Goal: Navigation & Orientation: Find specific page/section

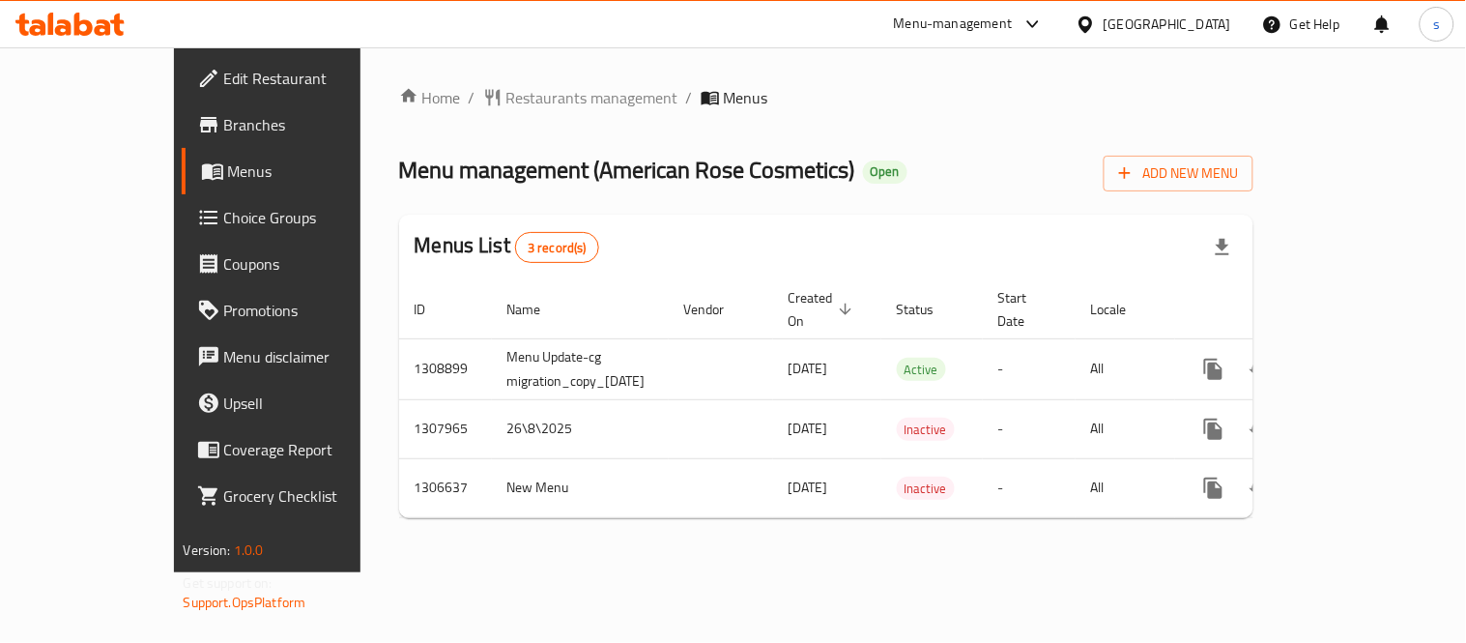
click at [1191, 31] on div "Bahrain" at bounding box center [1168, 24] width 128 height 21
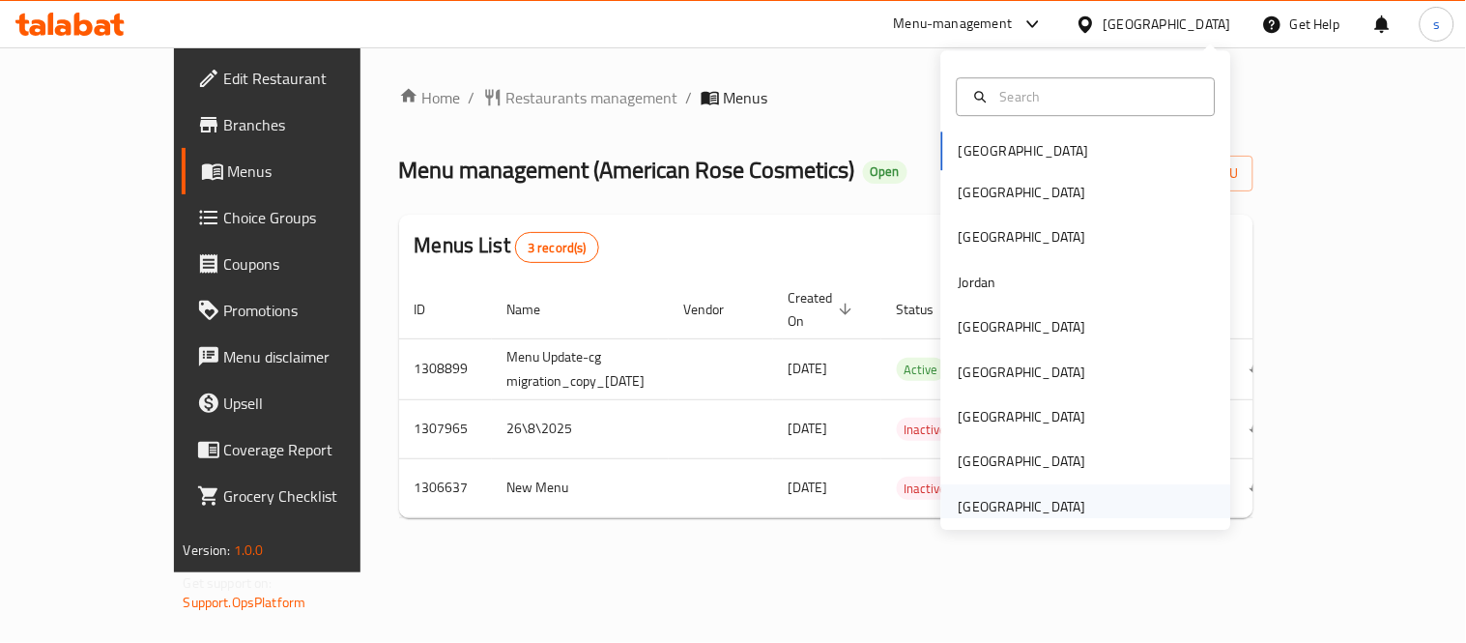
click at [1056, 513] on div "[GEOGRAPHIC_DATA]" at bounding box center [1023, 506] width 128 height 21
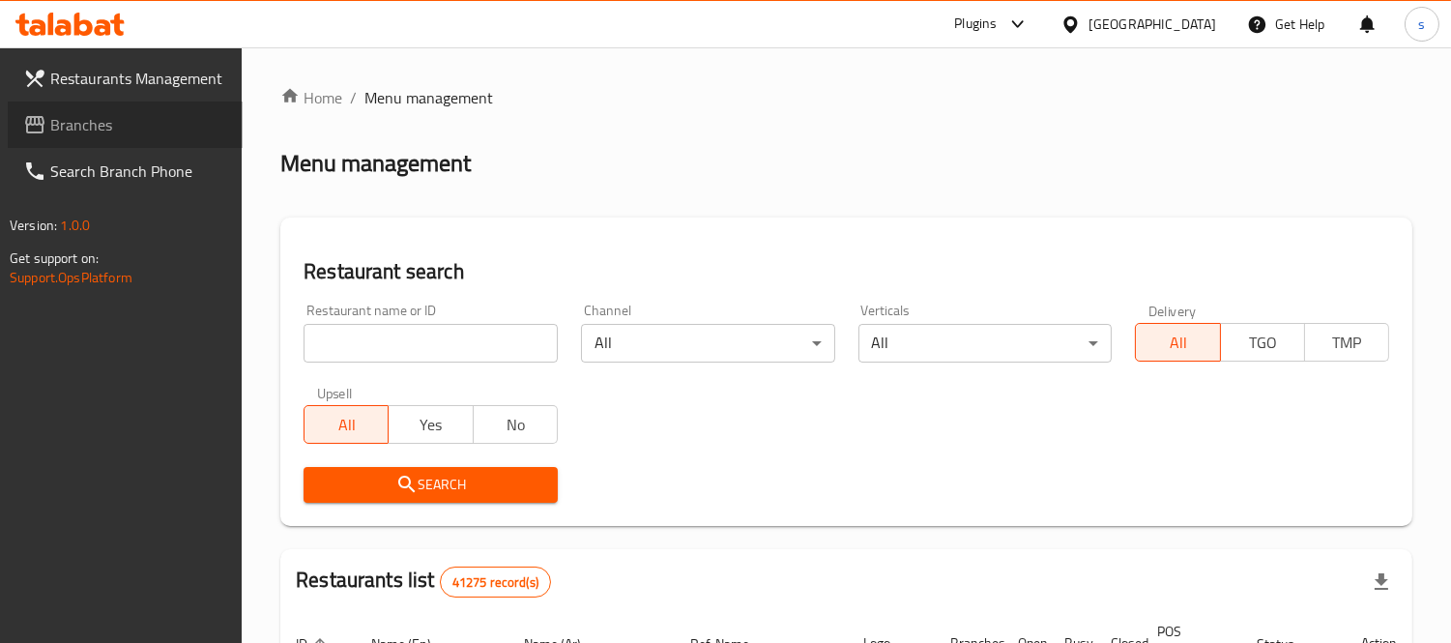
click at [90, 127] on span "Branches" at bounding box center [138, 124] width 177 height 23
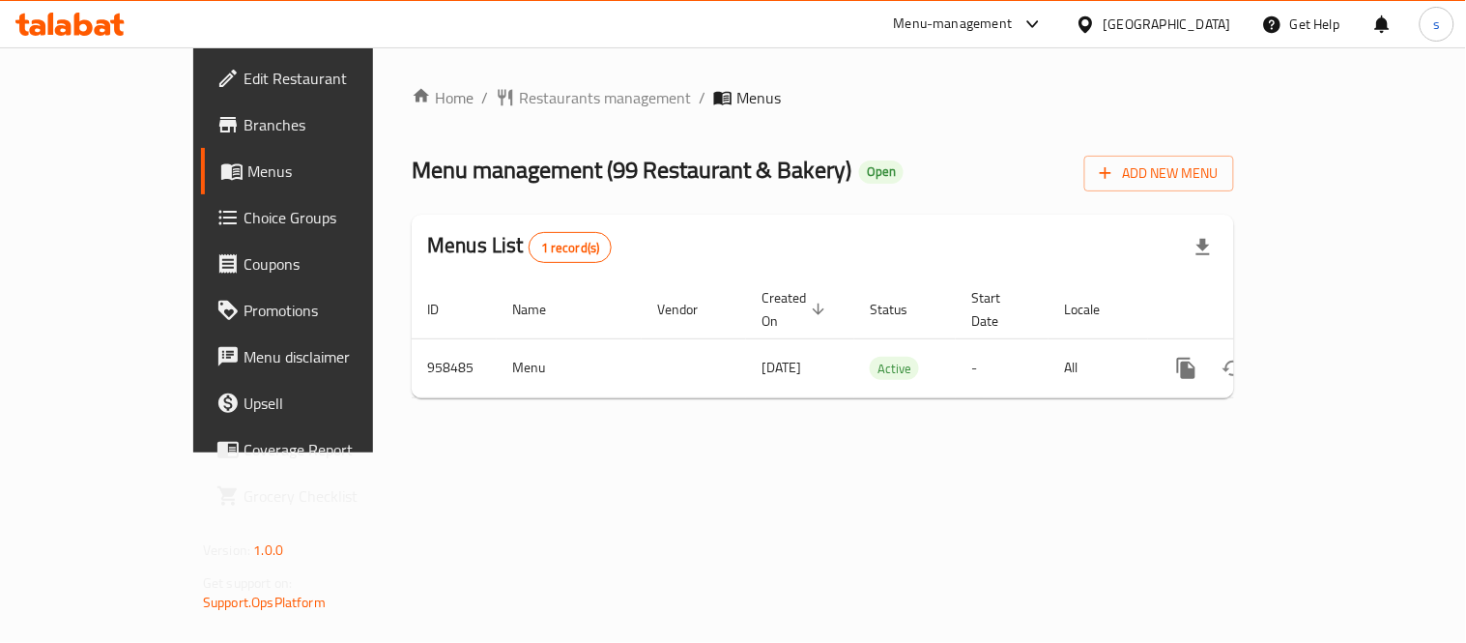
click at [1028, 16] on icon at bounding box center [1033, 24] width 23 height 23
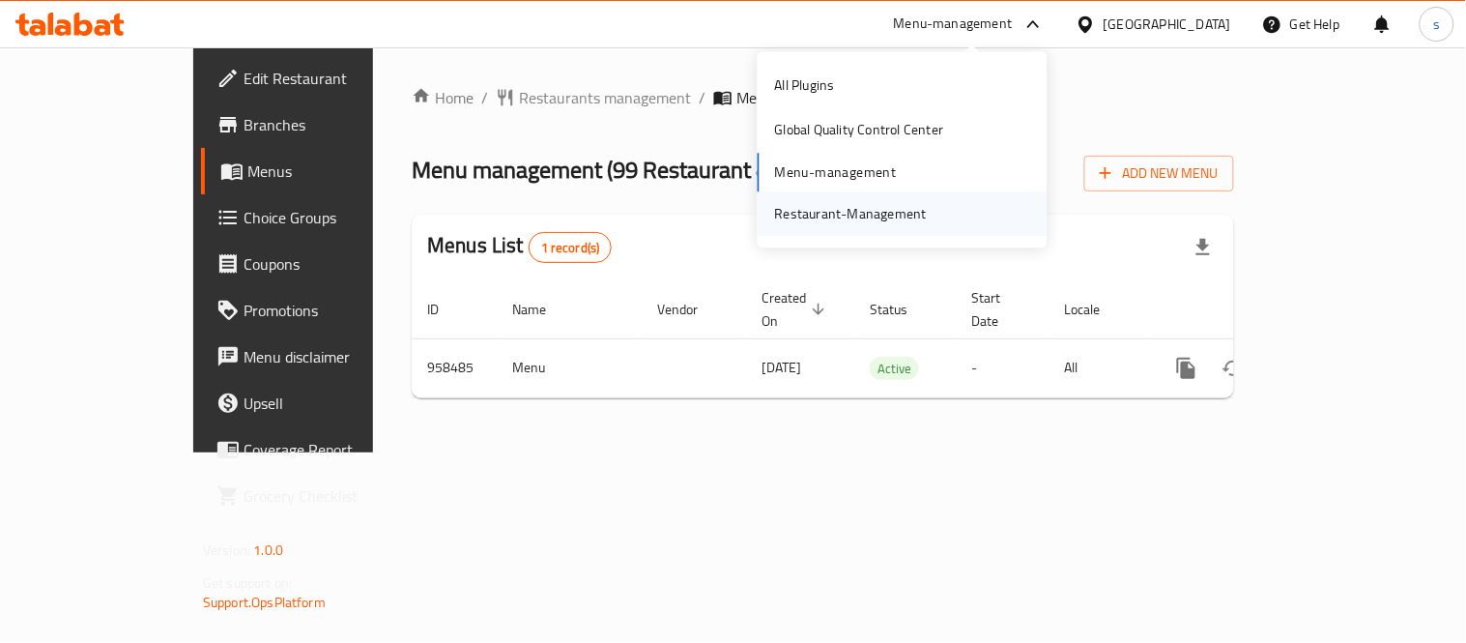
click at [939, 203] on div "Restaurant-Management" at bounding box center [851, 213] width 183 height 44
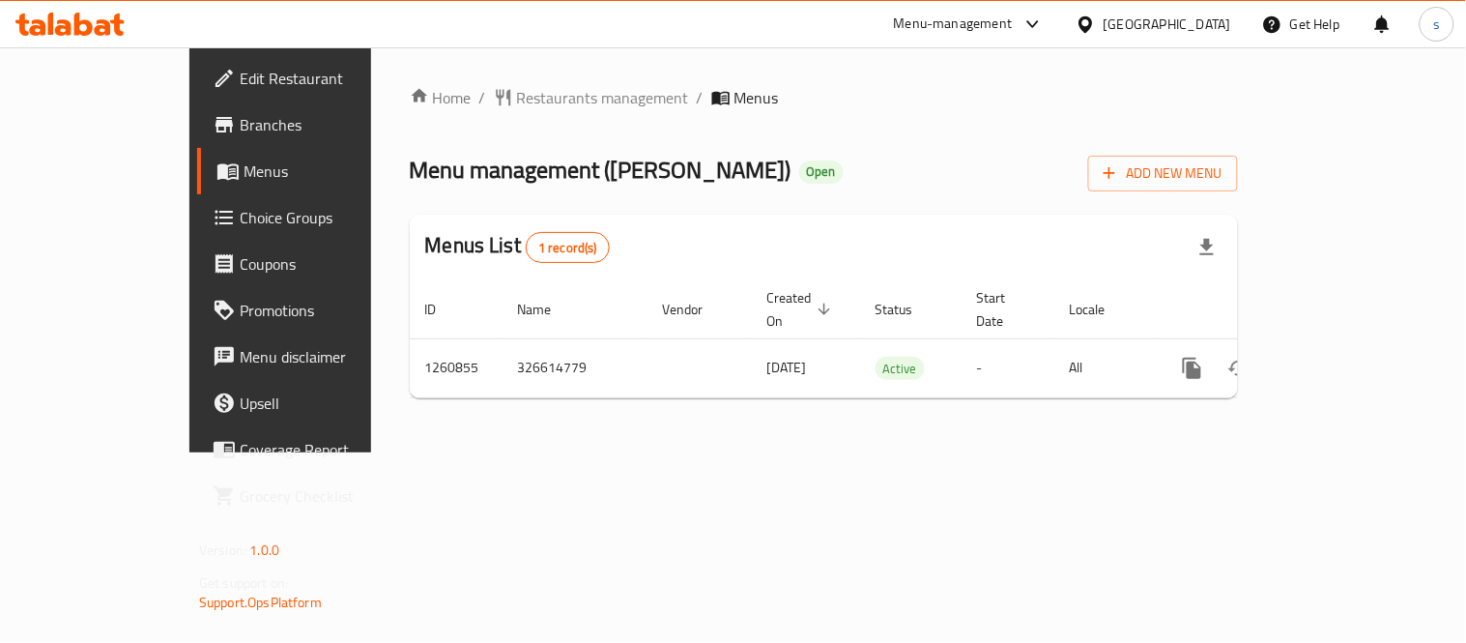
click at [1171, 41] on div "[GEOGRAPHIC_DATA]" at bounding box center [1153, 24] width 187 height 46
click at [1174, 25] on div "[GEOGRAPHIC_DATA]" at bounding box center [1168, 24] width 128 height 21
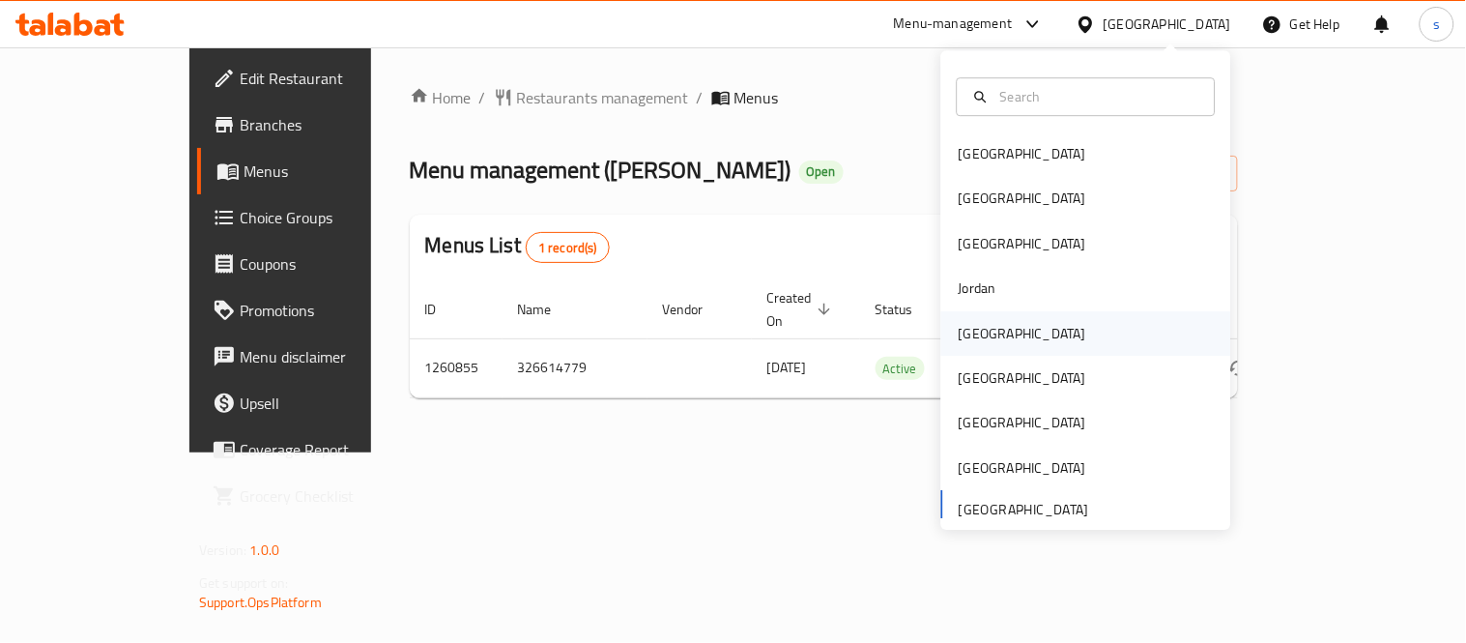
click at [973, 327] on div "[GEOGRAPHIC_DATA]" at bounding box center [1023, 333] width 128 height 21
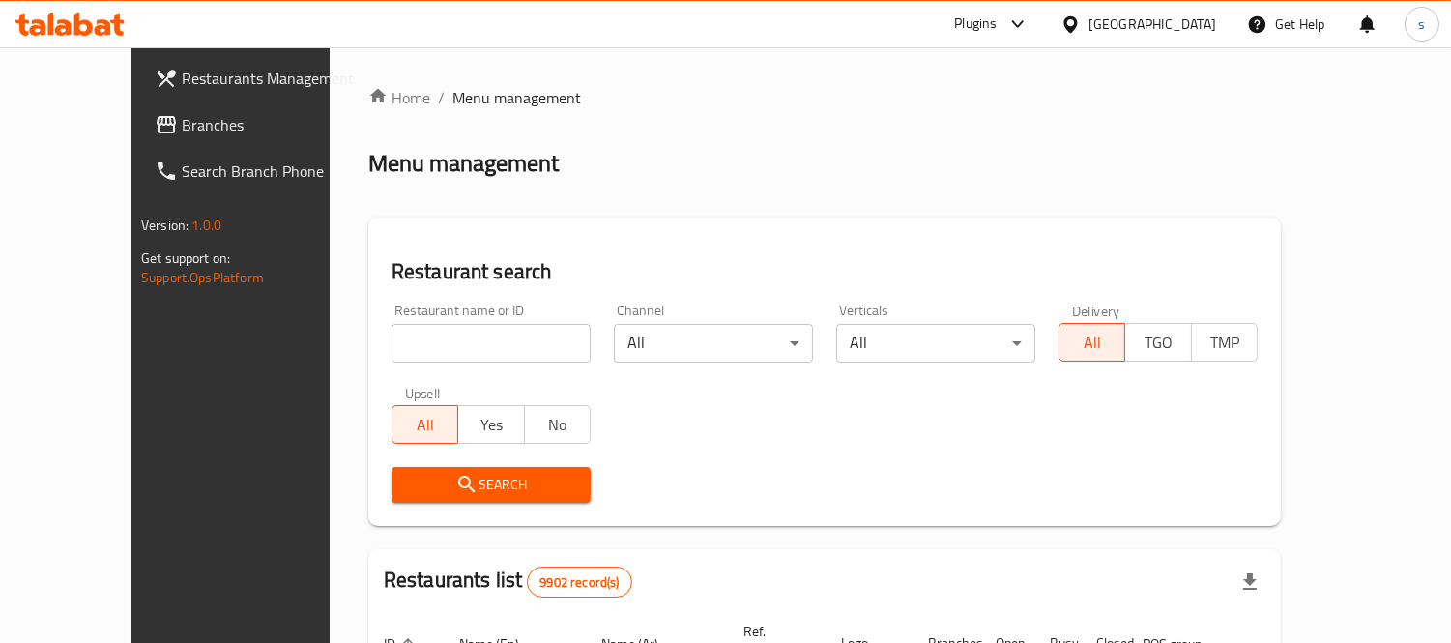
click at [182, 120] on span "Branches" at bounding box center [270, 124] width 177 height 23
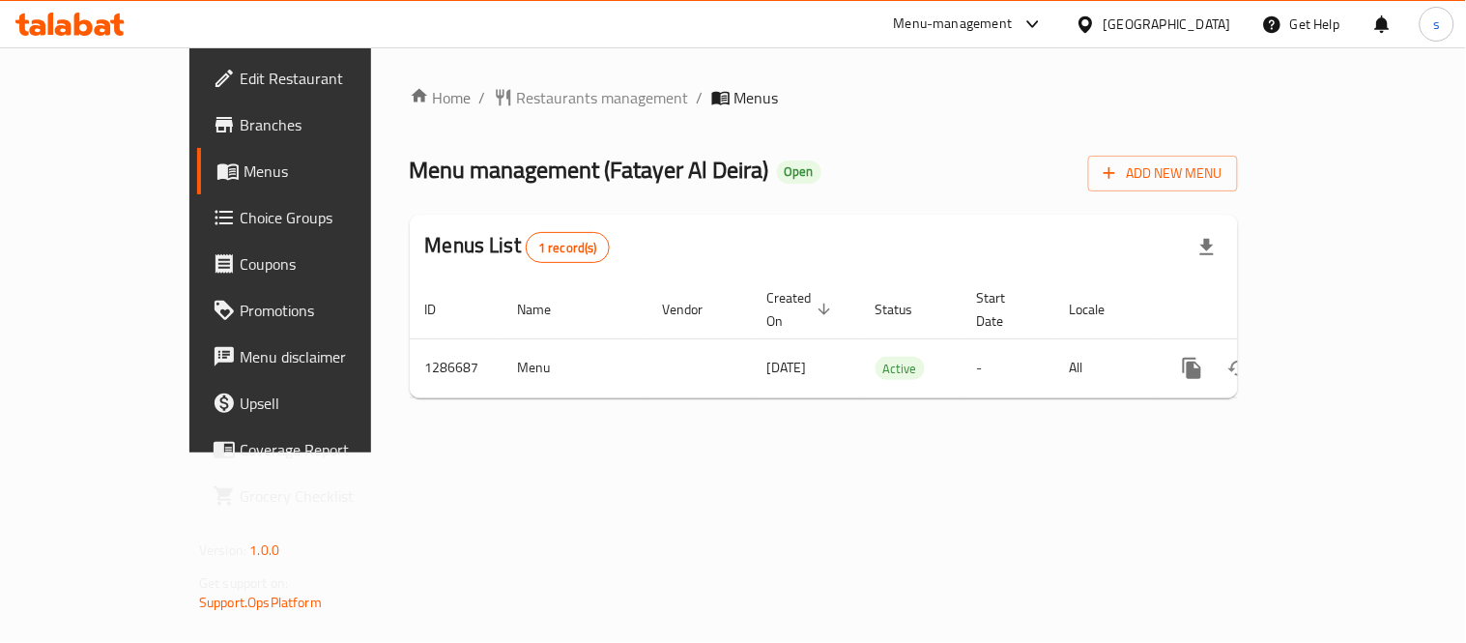
click at [1096, 29] on icon at bounding box center [1086, 24] width 20 height 20
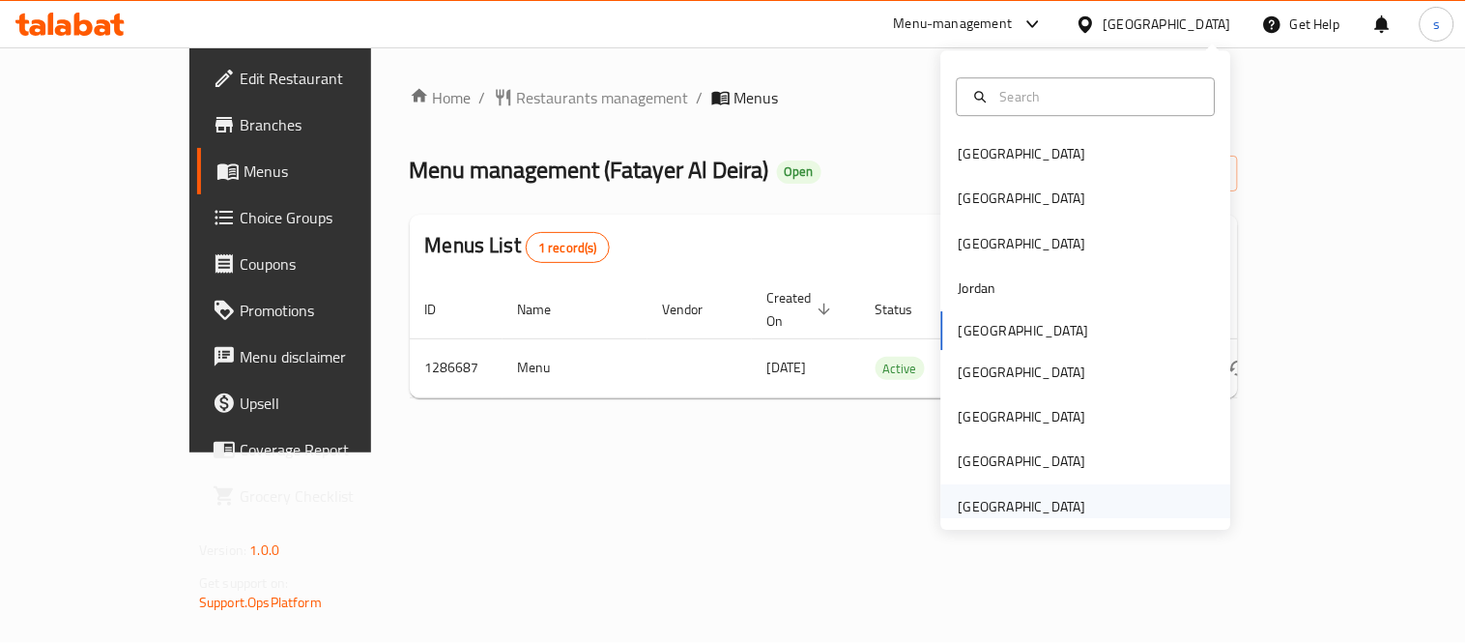
click at [992, 500] on div "[GEOGRAPHIC_DATA]" at bounding box center [1023, 506] width 128 height 21
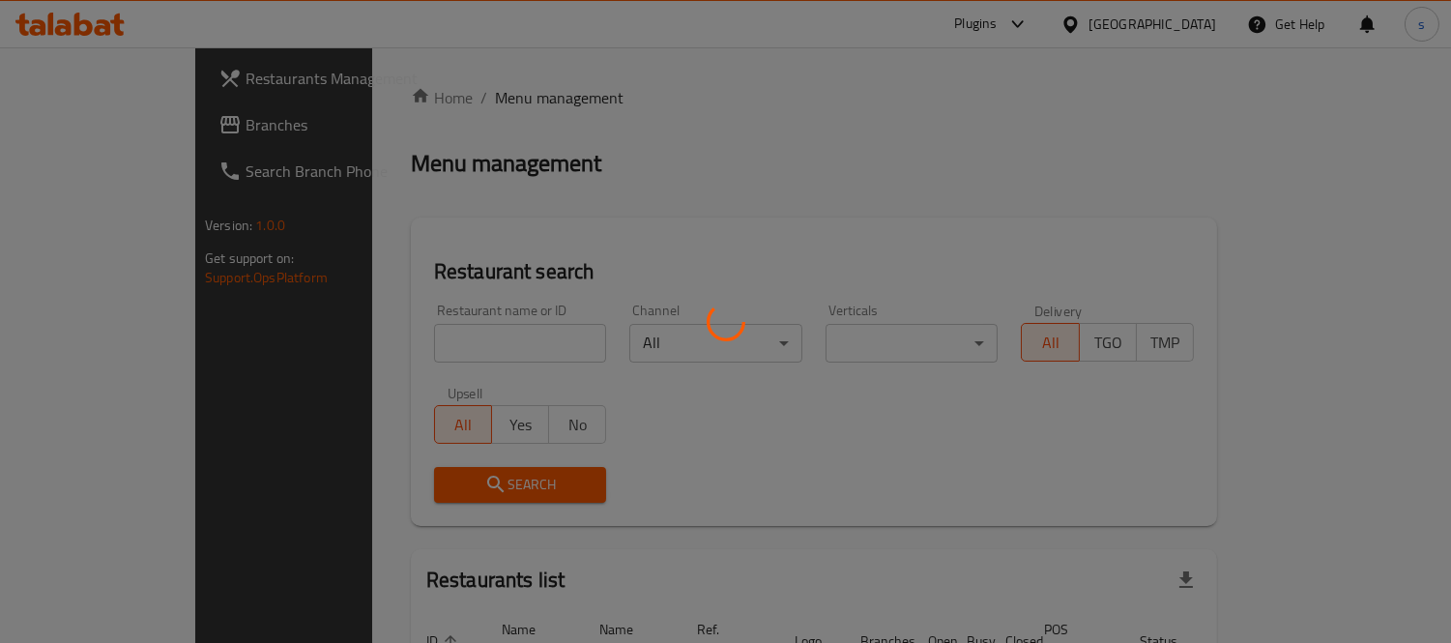
click at [114, 128] on div at bounding box center [725, 321] width 1451 height 643
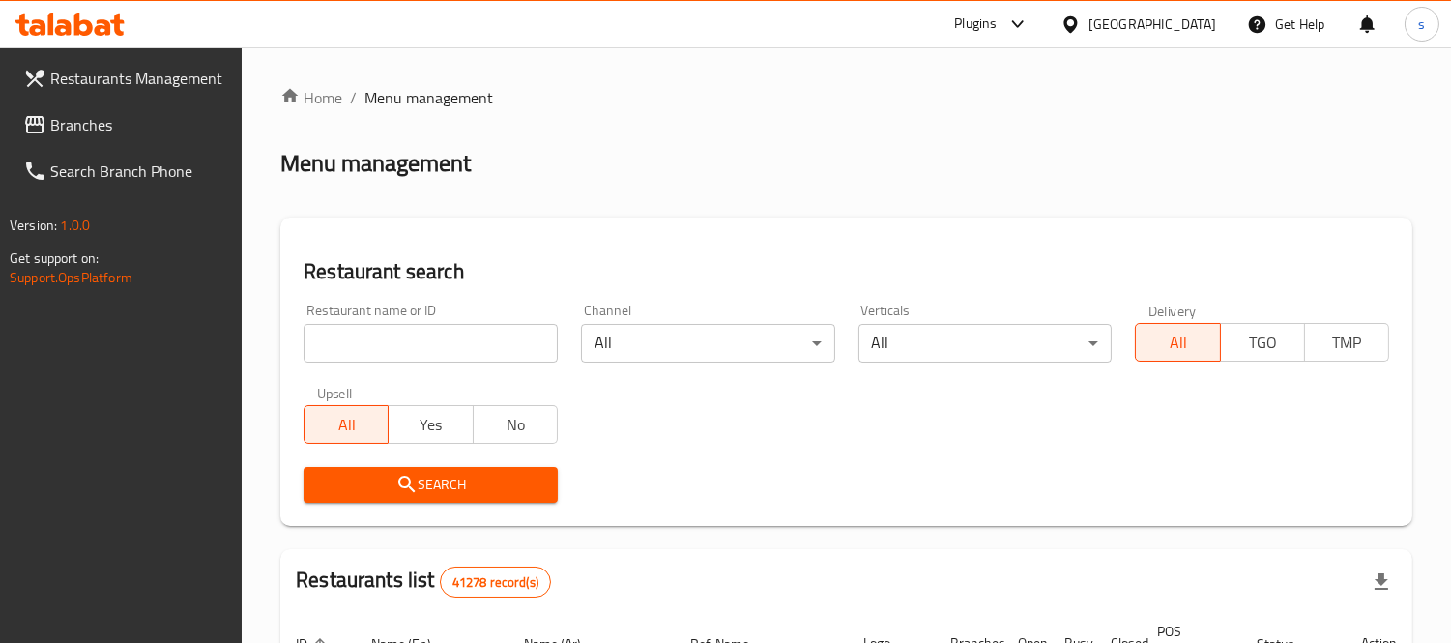
click at [114, 128] on span "Branches" at bounding box center [138, 124] width 177 height 23
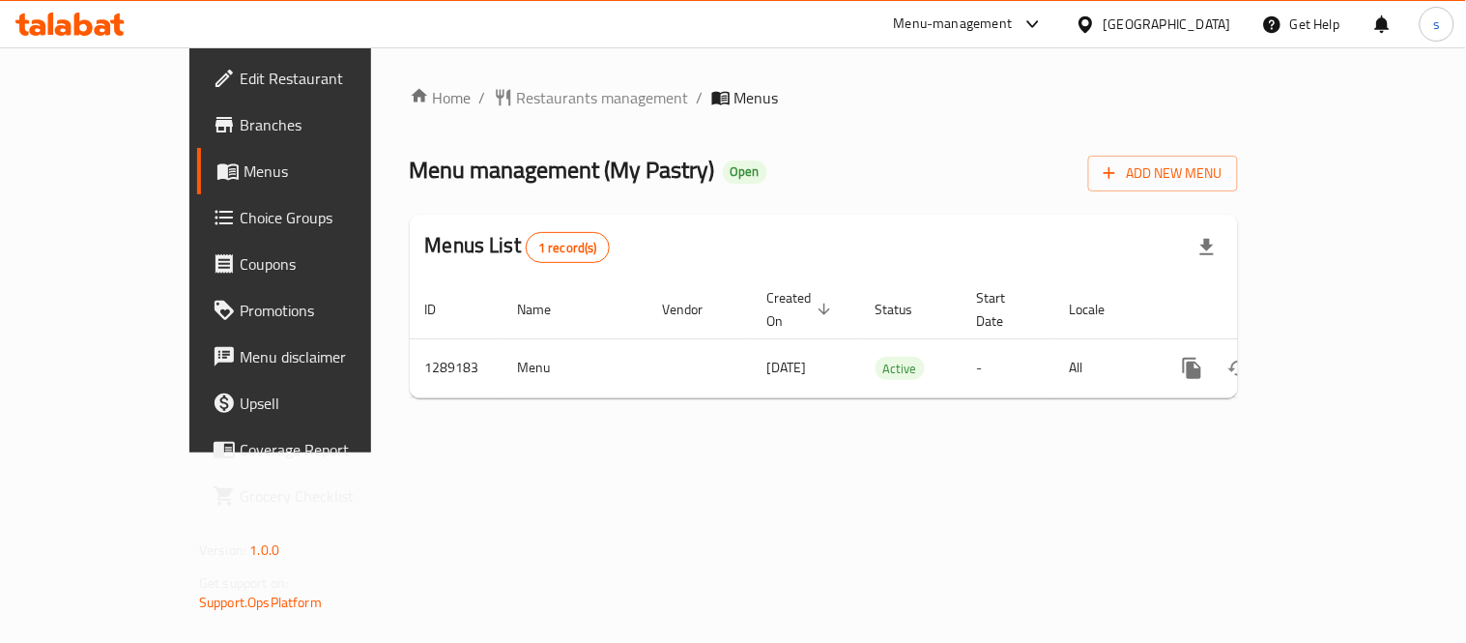
click at [1202, 24] on div "[GEOGRAPHIC_DATA]" at bounding box center [1168, 24] width 128 height 21
click at [240, 124] on span "Branches" at bounding box center [329, 124] width 179 height 23
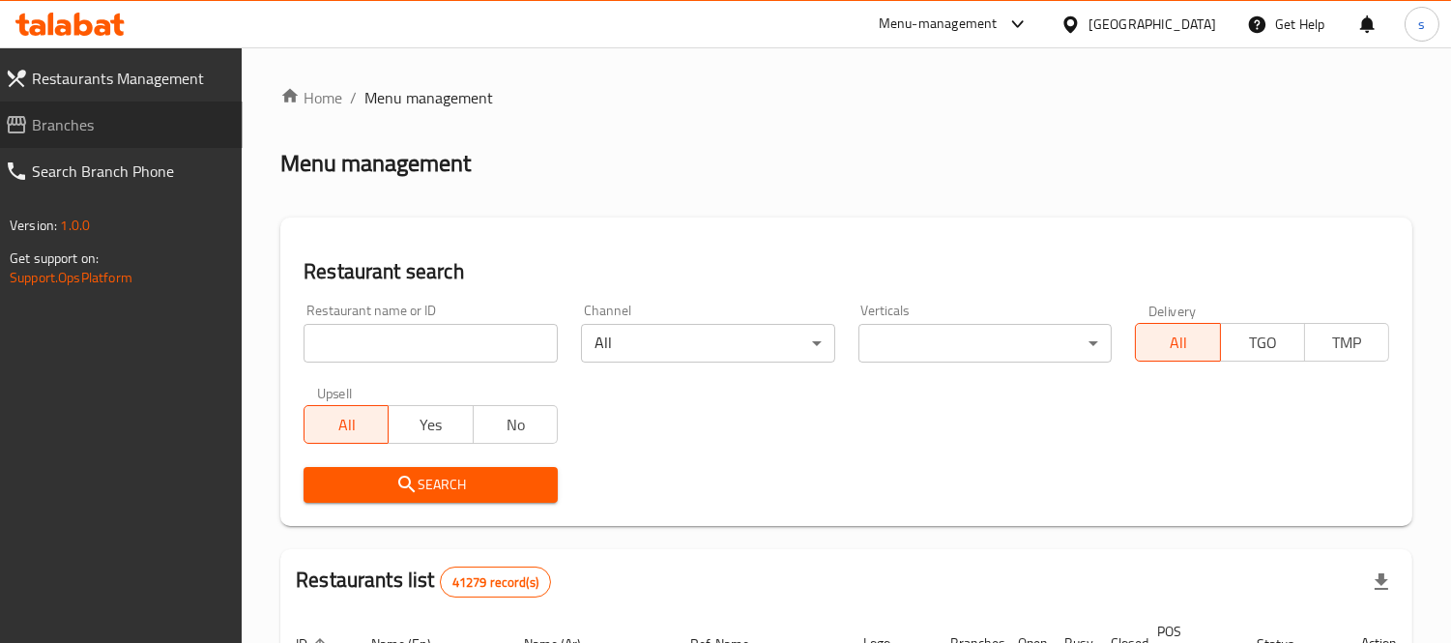
click at [49, 136] on span "Branches" at bounding box center [129, 124] width 195 height 23
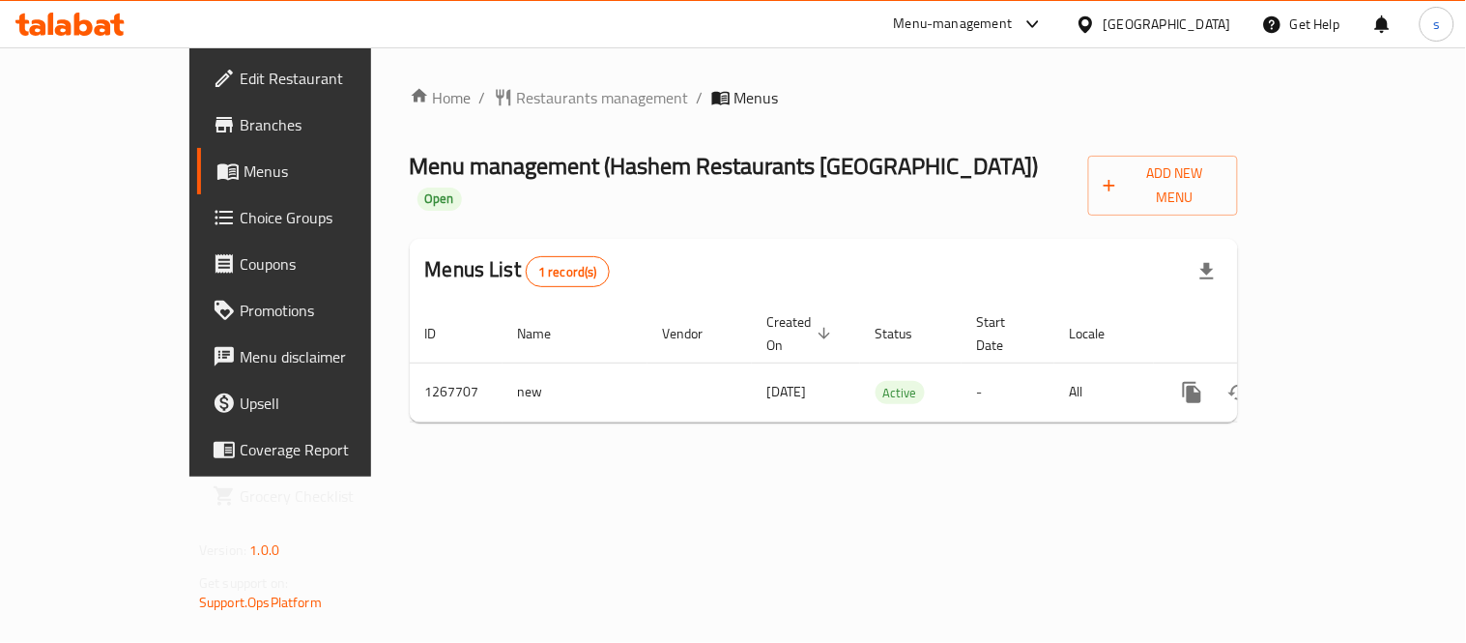
click at [1030, 22] on icon at bounding box center [1033, 24] width 12 height 8
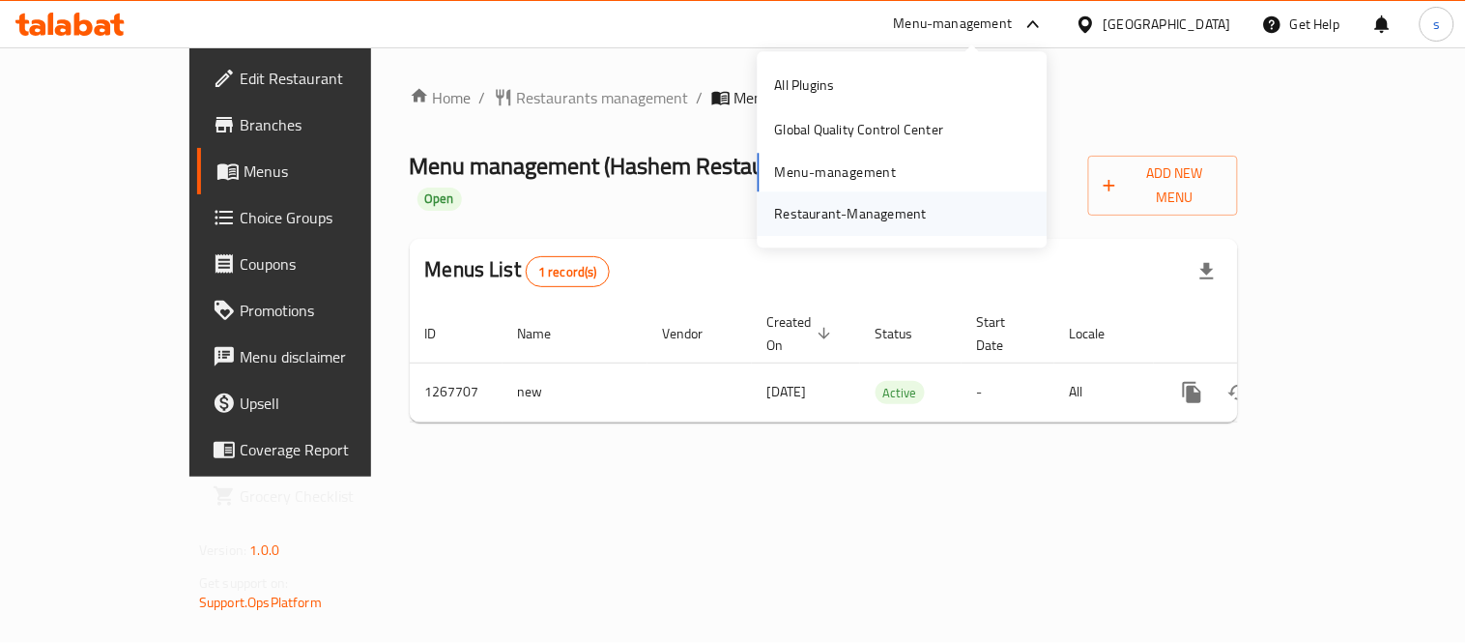
click at [911, 208] on div "Restaurant-Management" at bounding box center [851, 213] width 152 height 21
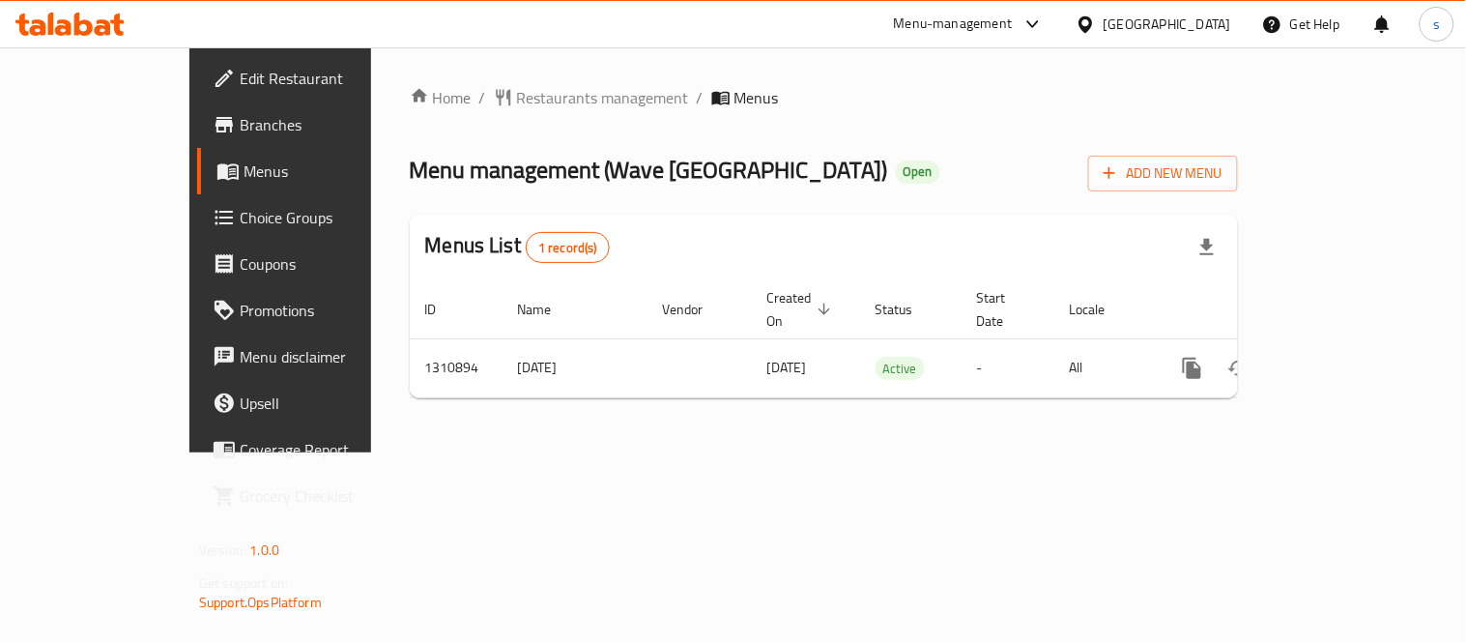
click at [1040, 13] on icon at bounding box center [1033, 24] width 23 height 23
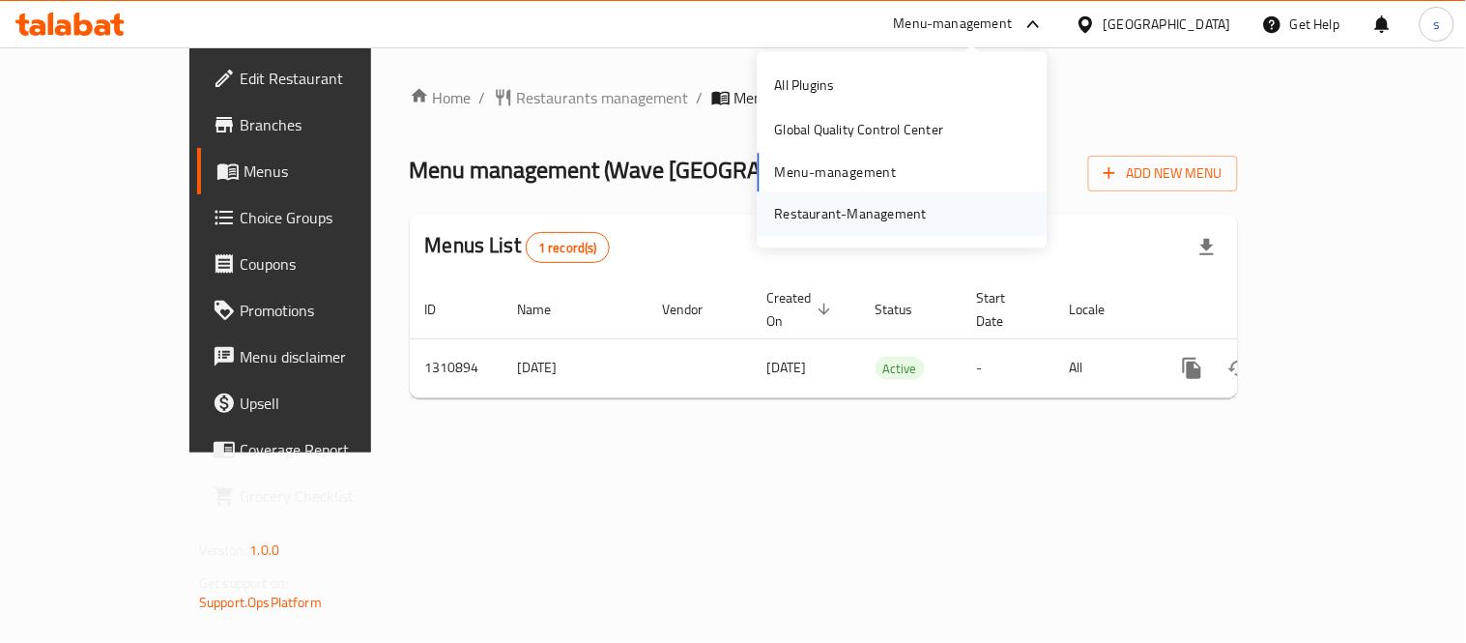
click at [911, 204] on div "Restaurant-Management" at bounding box center [851, 213] width 152 height 21
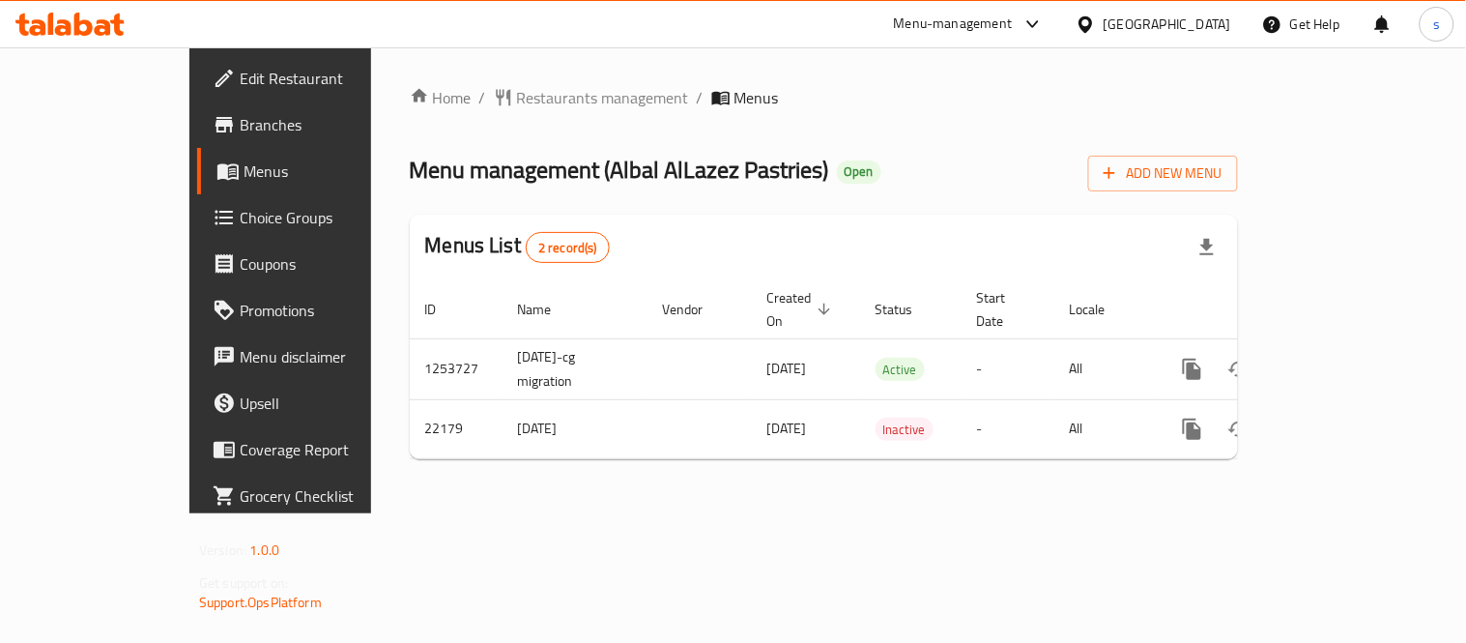
click at [1096, 21] on icon at bounding box center [1086, 24] width 20 height 20
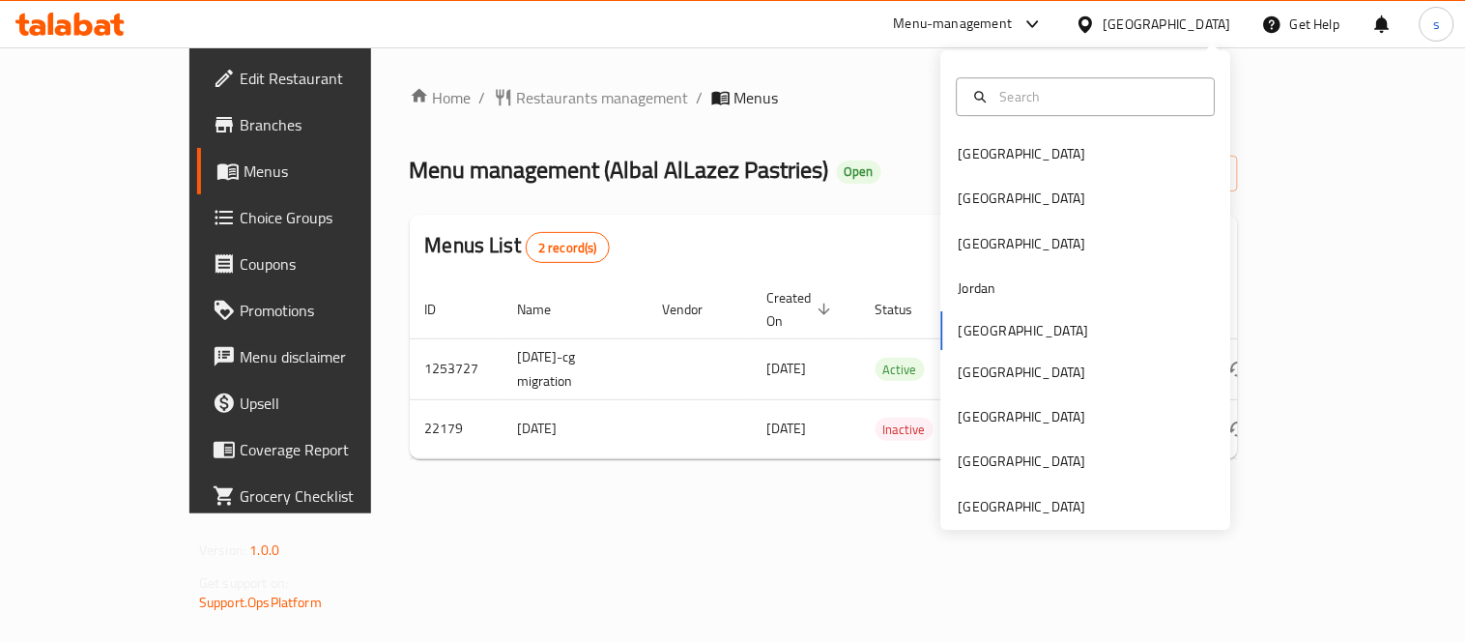
click at [1008, 518] on div "Bahrain Egypt Iraq Jordan Kuwait Oman Qatar Saudi Arabia United Arab Emirates" at bounding box center [1086, 289] width 290 height 479
click at [1017, 510] on div "[GEOGRAPHIC_DATA]" at bounding box center [1023, 506] width 128 height 21
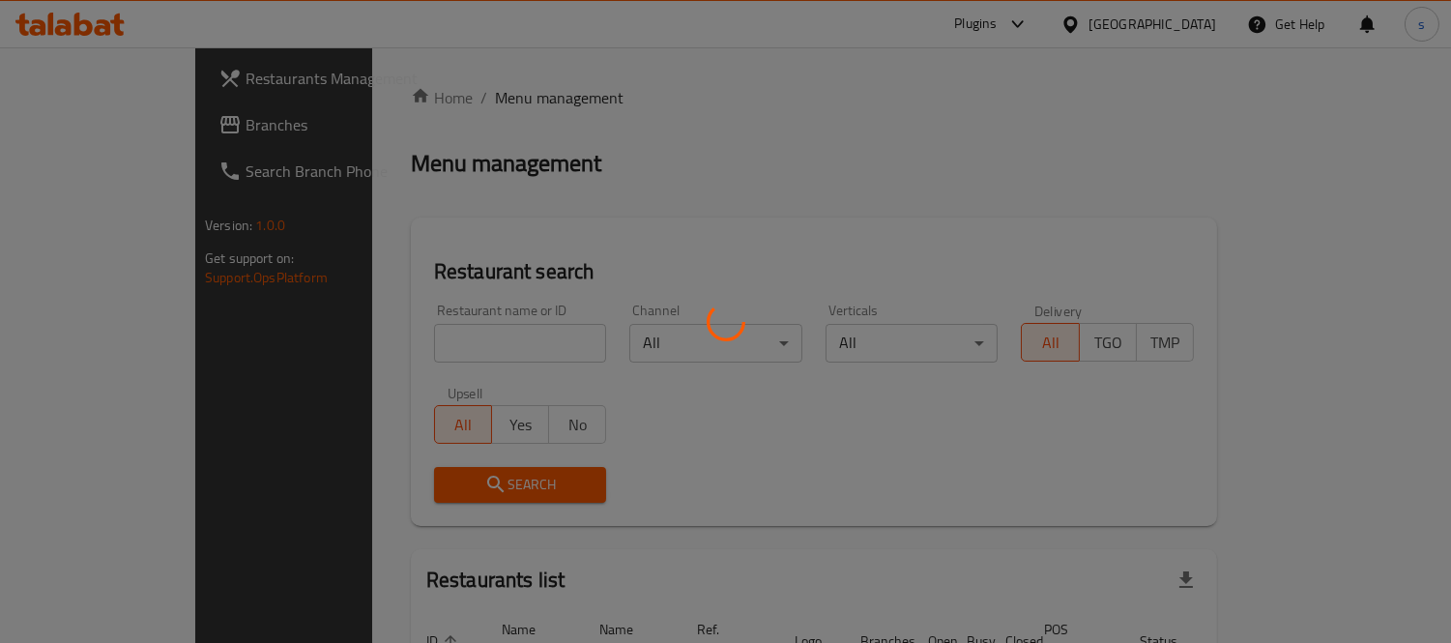
click at [81, 127] on div at bounding box center [725, 321] width 1451 height 643
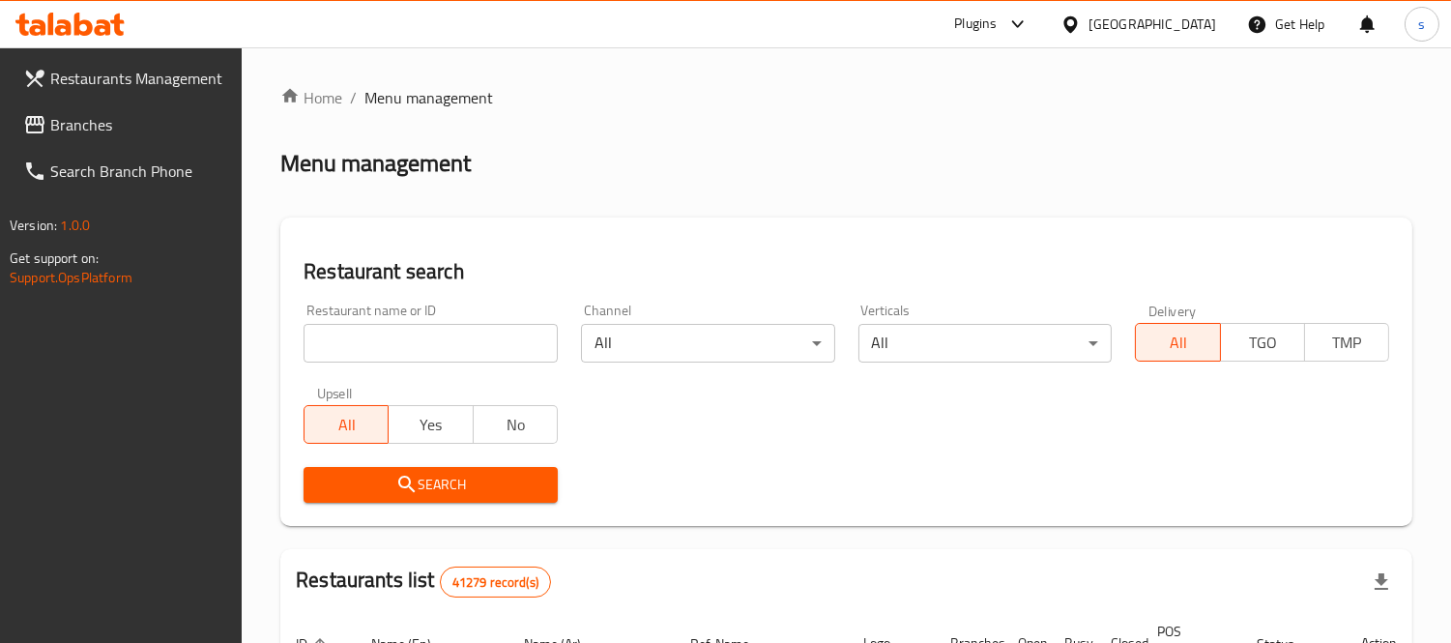
click at [81, 127] on span "Branches" at bounding box center [138, 124] width 177 height 23
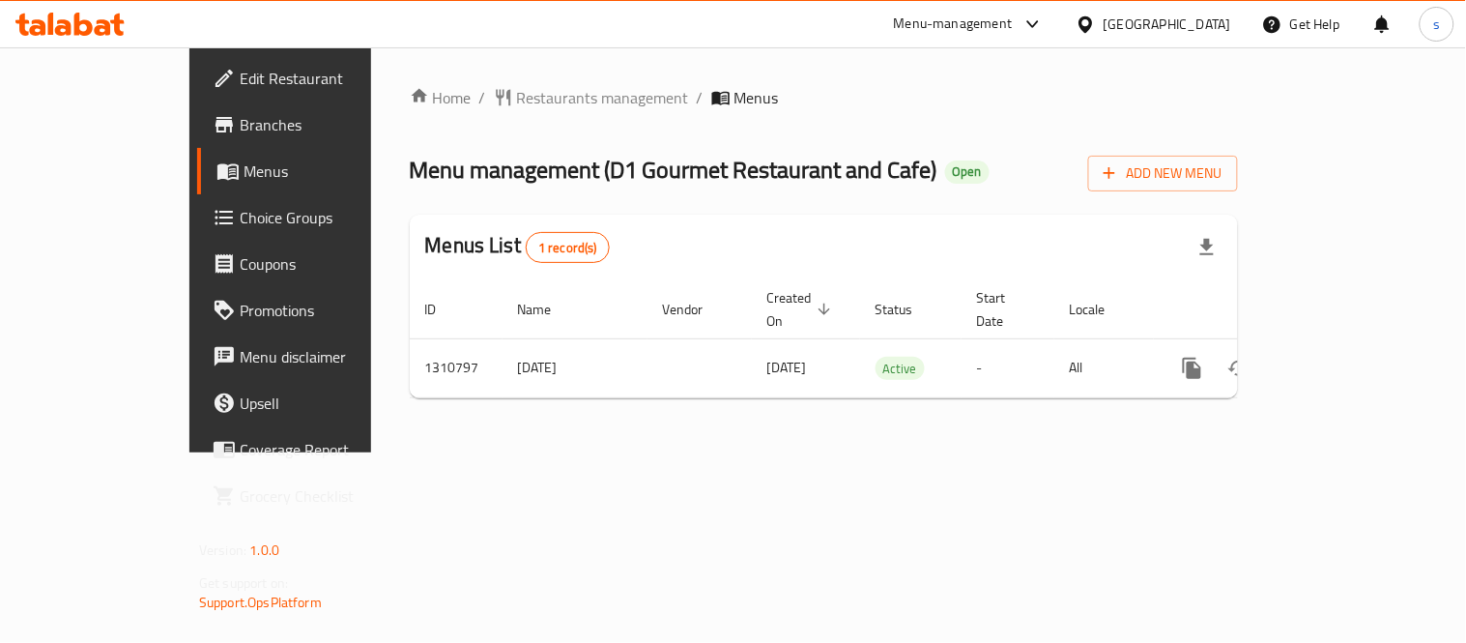
click at [1133, 22] on div "United Arab Emirates" at bounding box center [1168, 24] width 128 height 21
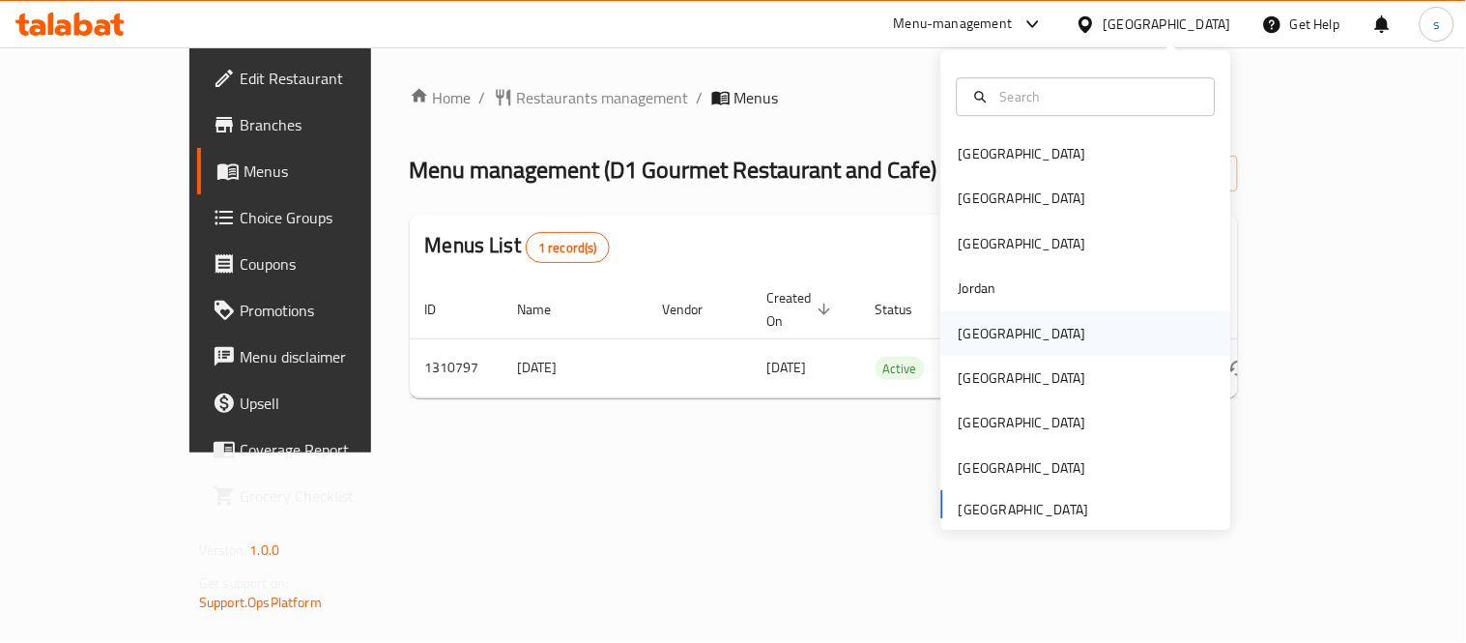
click at [959, 326] on div "[GEOGRAPHIC_DATA]" at bounding box center [1023, 333] width 128 height 21
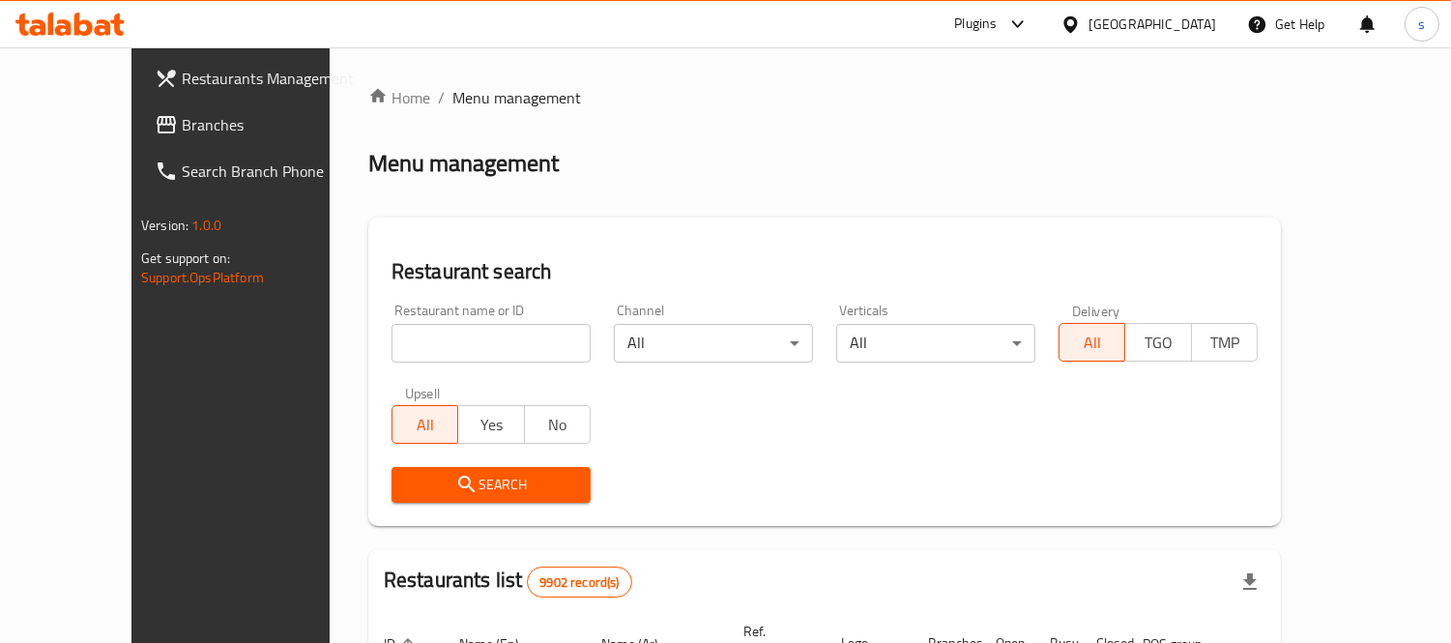
click at [182, 120] on span "Branches" at bounding box center [270, 124] width 177 height 23
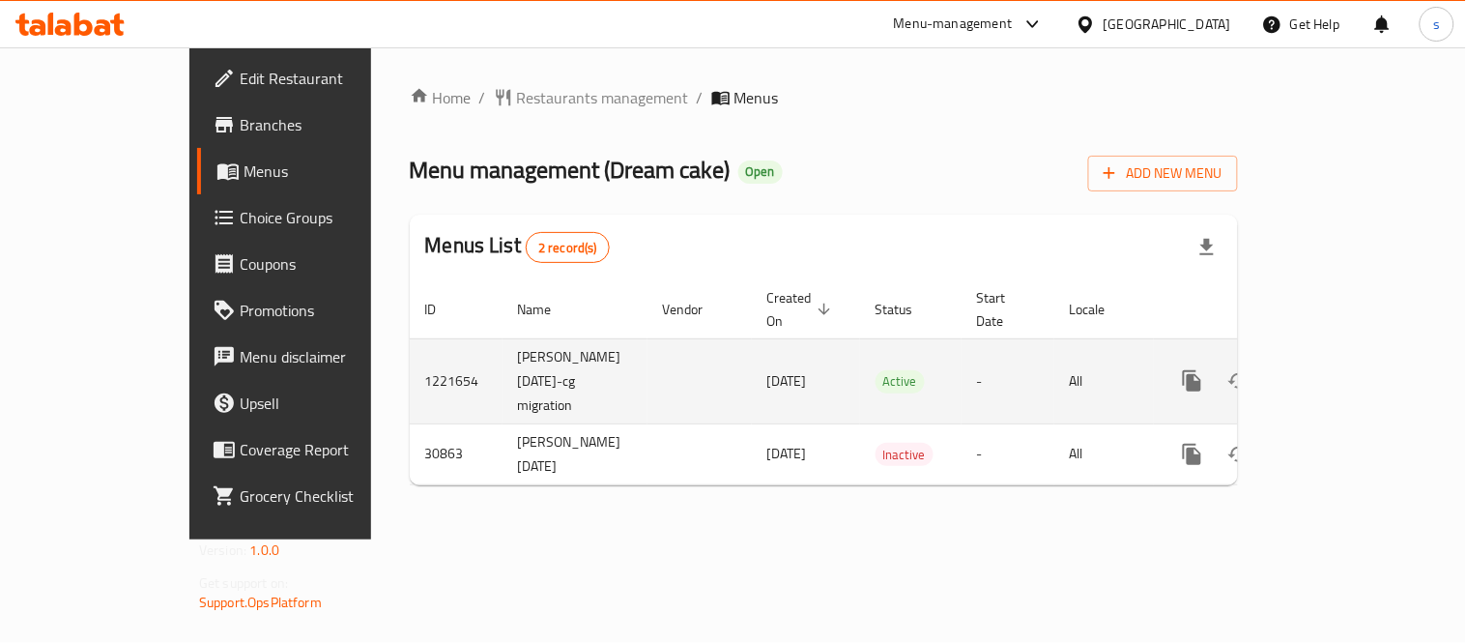
click at [1341, 372] on icon "enhanced table" at bounding box center [1331, 380] width 17 height 17
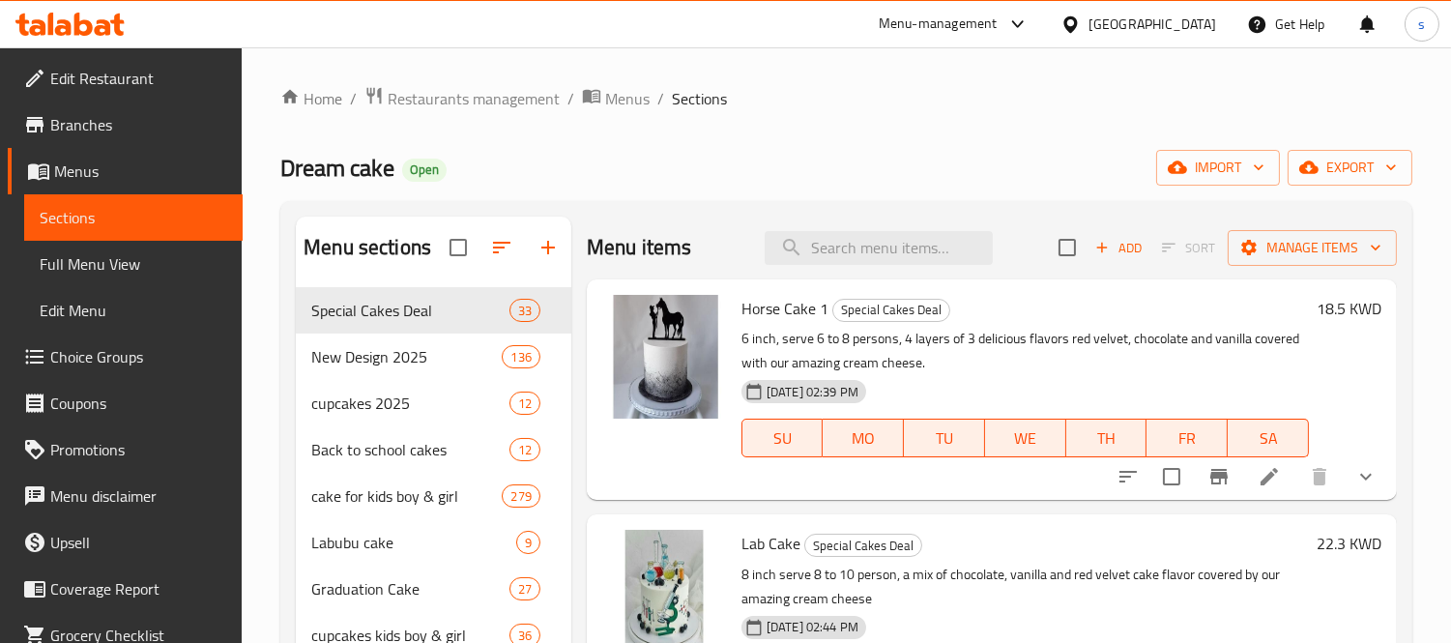
click at [78, 355] on span "Choice Groups" at bounding box center [138, 356] width 177 height 23
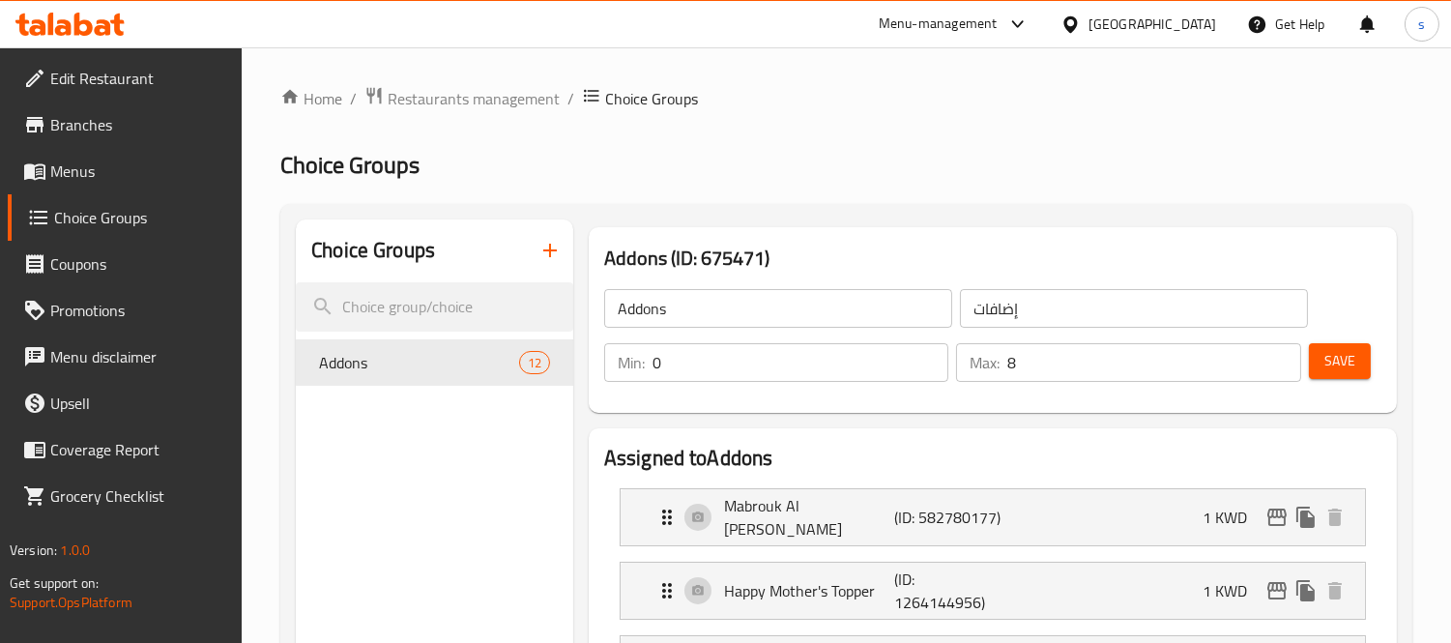
click at [1029, 27] on icon at bounding box center [1017, 24] width 23 height 23
click at [911, 171] on div "All Plugins Global Quality Control Center Menu-management Restaurant-Management" at bounding box center [970, 149] width 290 height 173
click at [932, 203] on div "Restaurant-Management" at bounding box center [919, 213] width 152 height 21
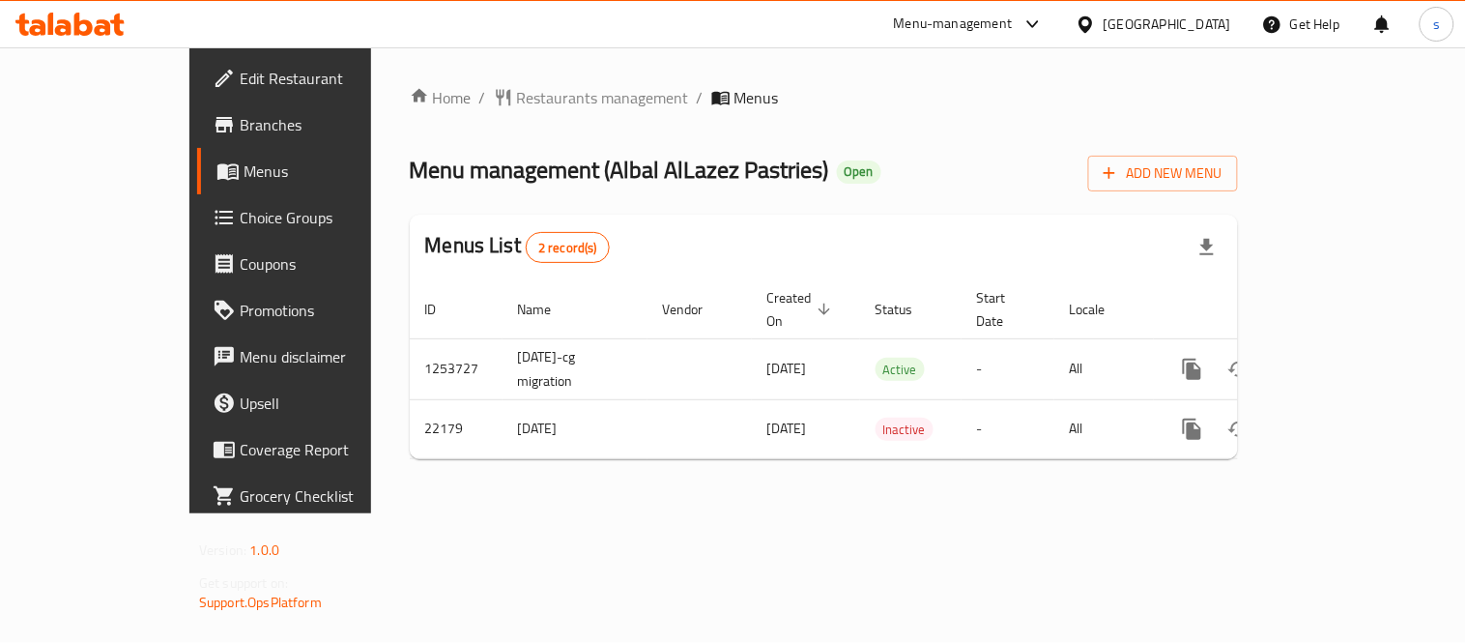
click at [1104, 30] on div at bounding box center [1090, 24] width 28 height 21
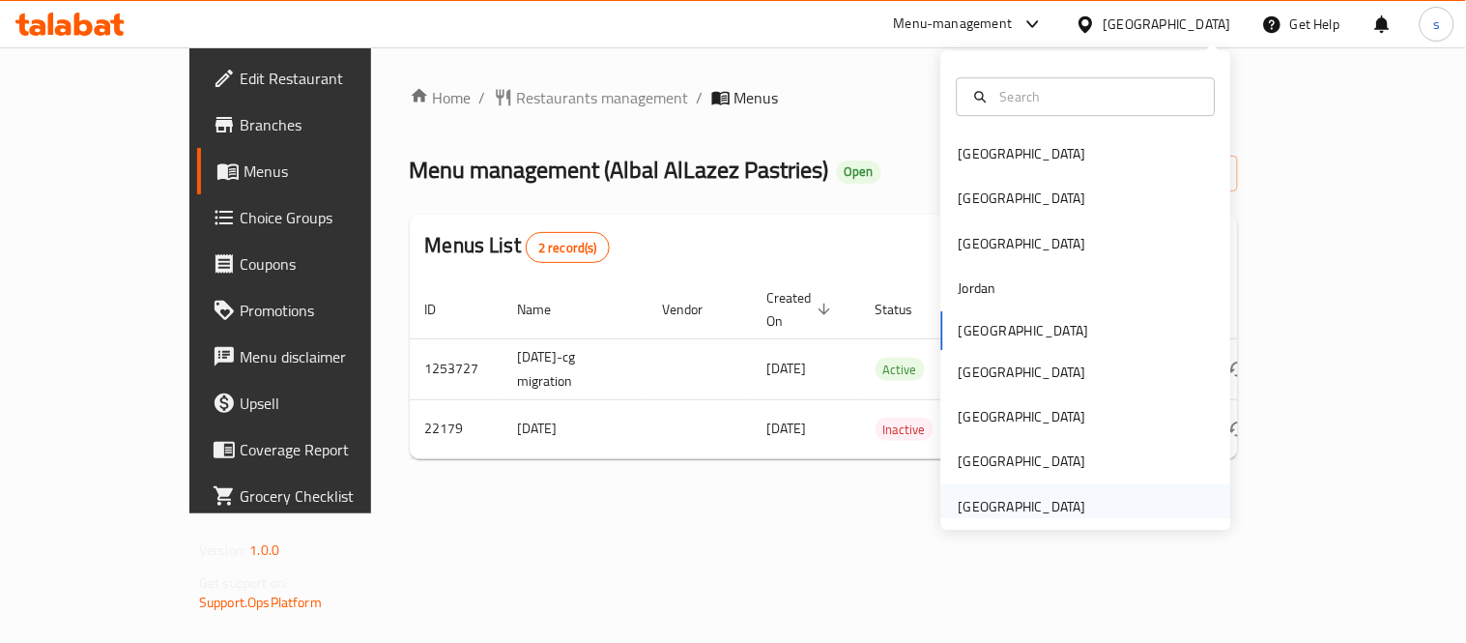
click at [1020, 496] on div "[GEOGRAPHIC_DATA]" at bounding box center [1023, 506] width 128 height 21
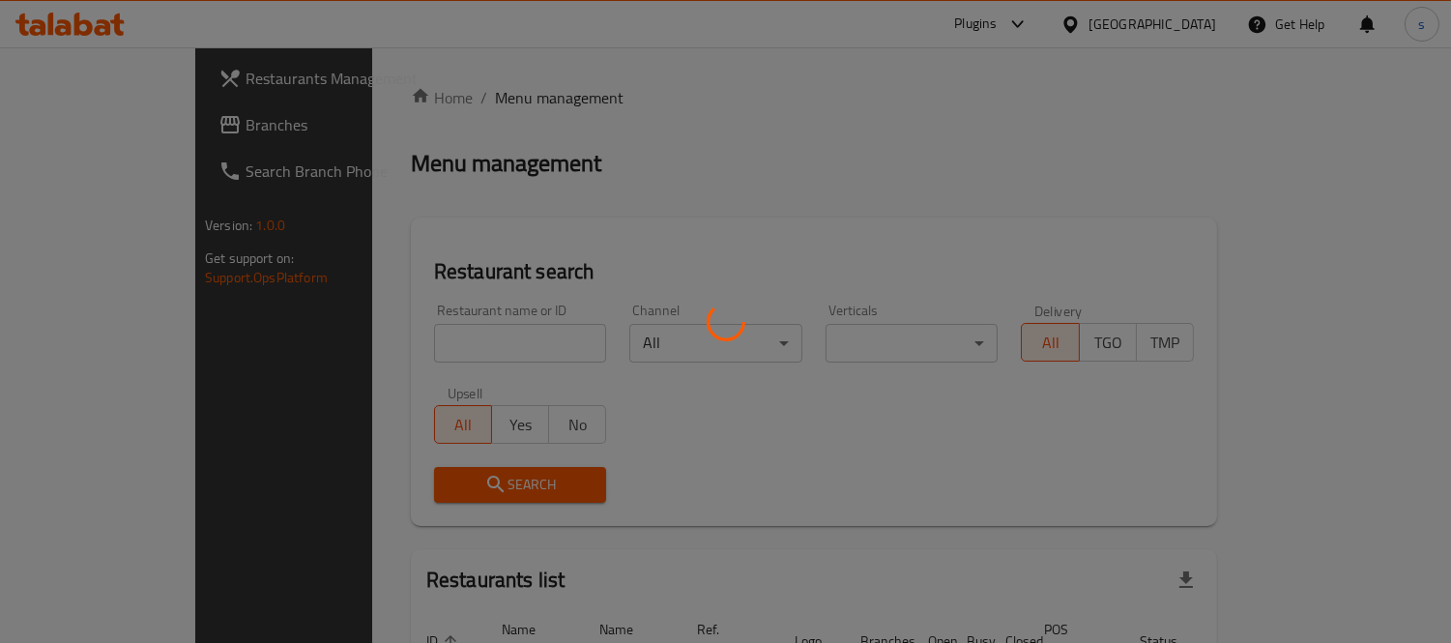
click at [51, 119] on div at bounding box center [725, 321] width 1451 height 643
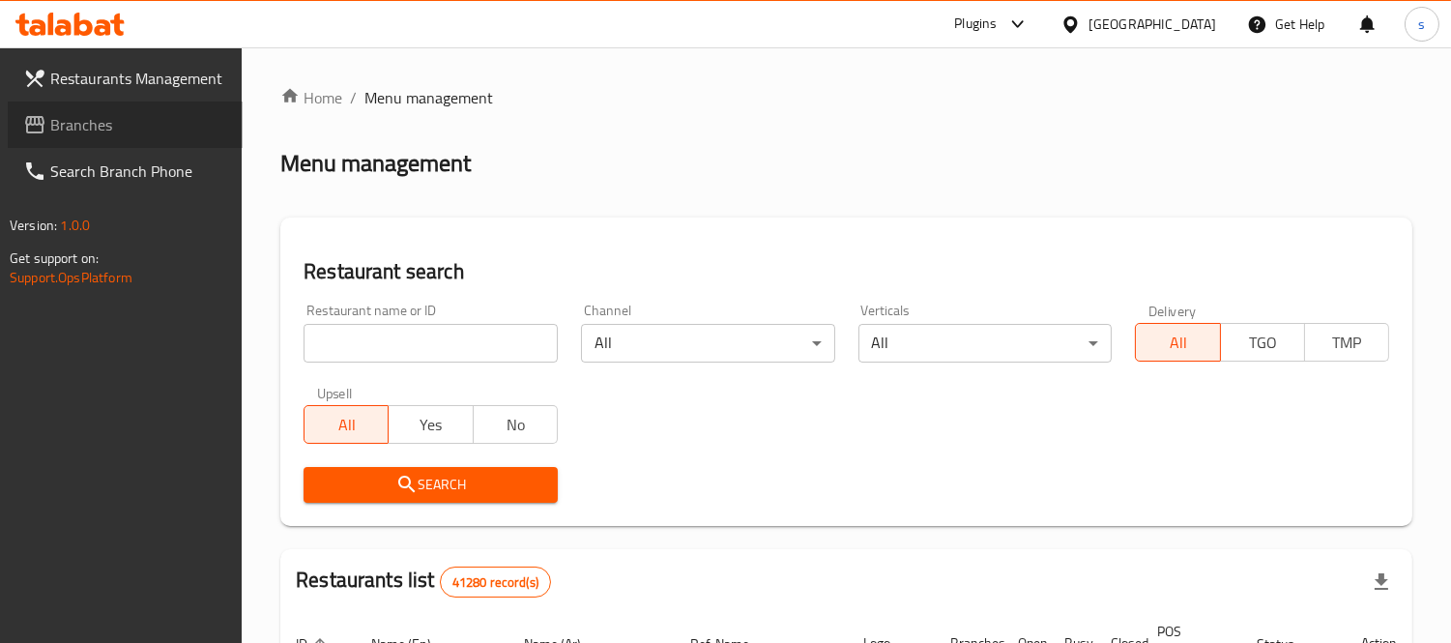
click at [51, 119] on span "Branches" at bounding box center [138, 124] width 177 height 23
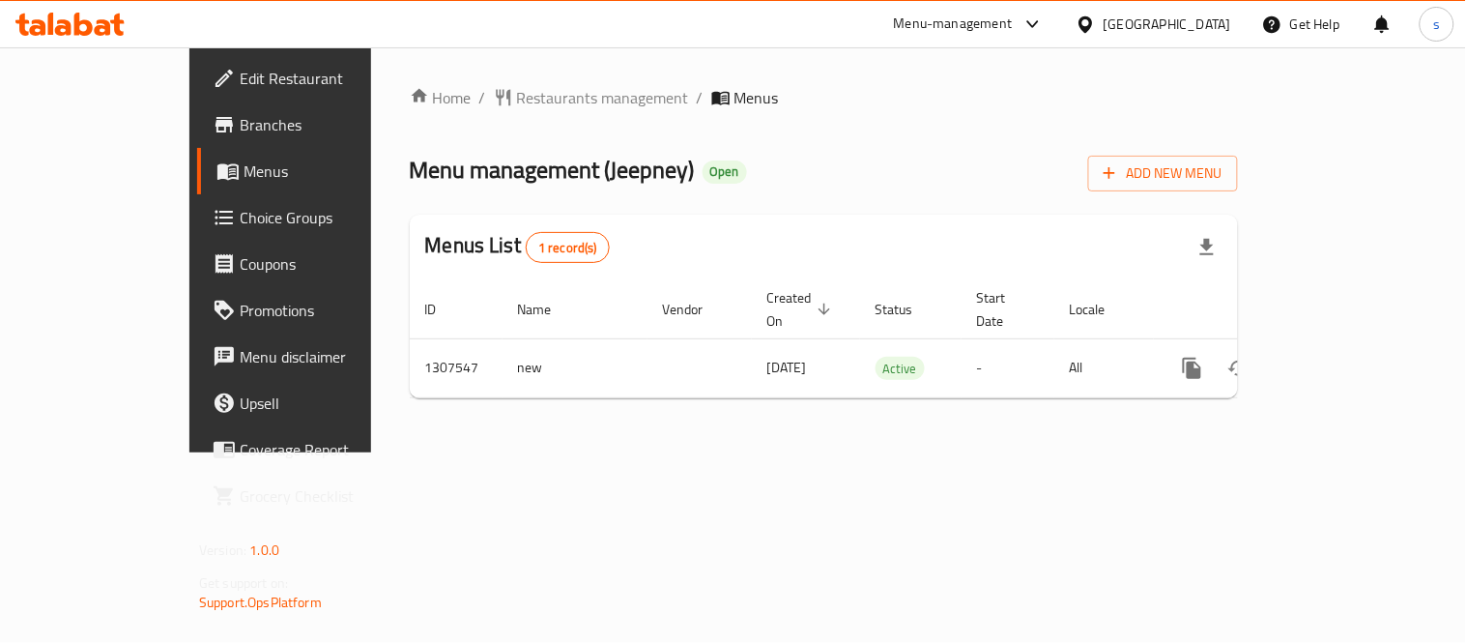
click at [1203, 27] on div "[GEOGRAPHIC_DATA]" at bounding box center [1168, 24] width 128 height 21
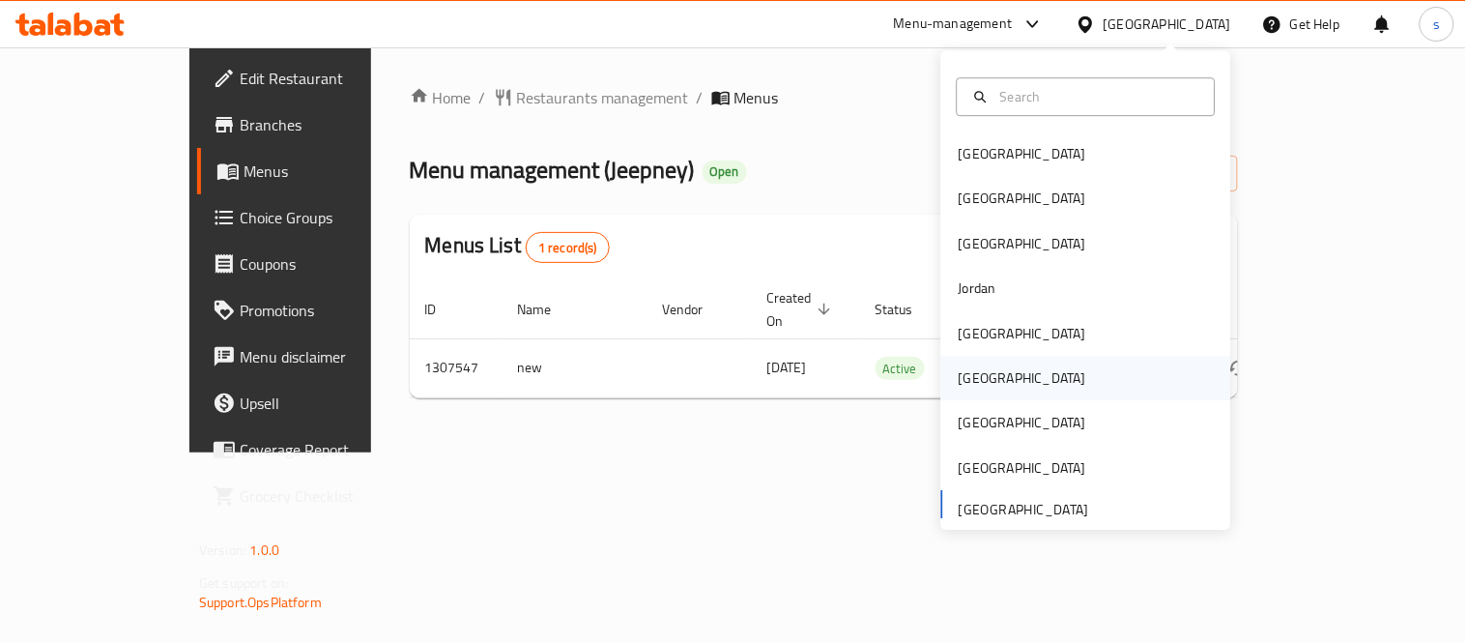
click at [965, 370] on div "[GEOGRAPHIC_DATA]" at bounding box center [1023, 377] width 128 height 21
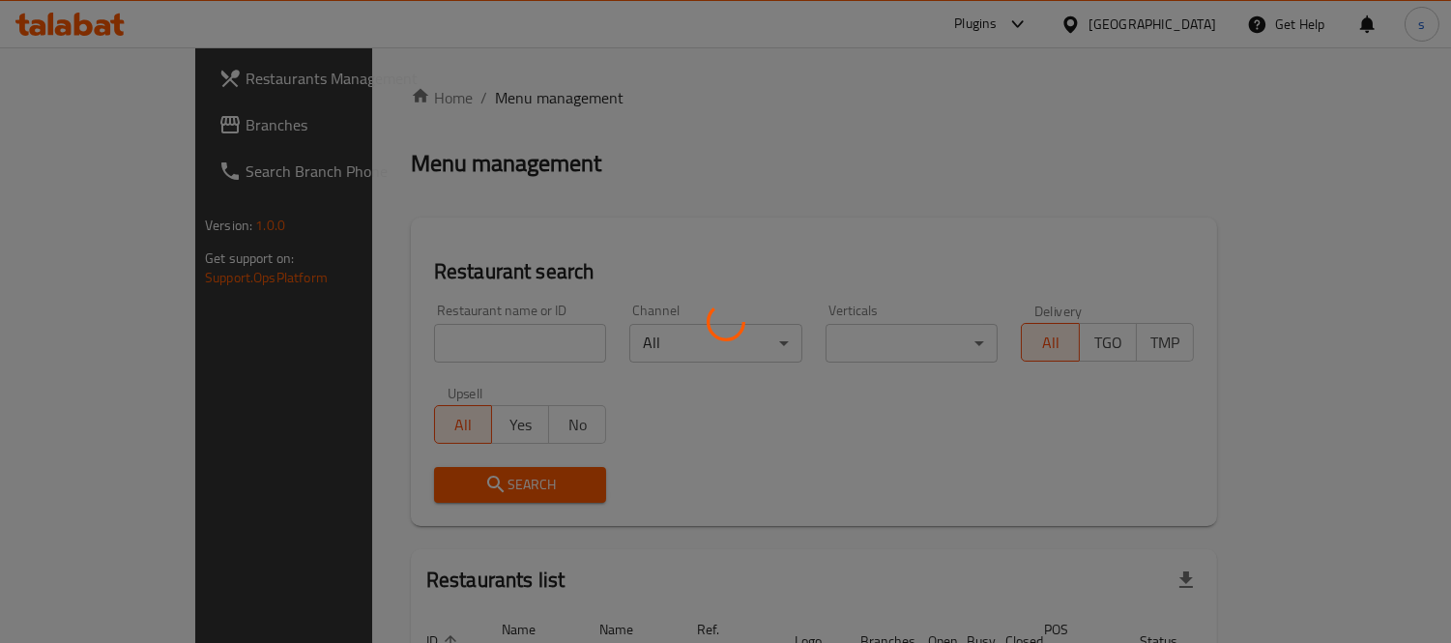
click at [85, 130] on div at bounding box center [725, 321] width 1451 height 643
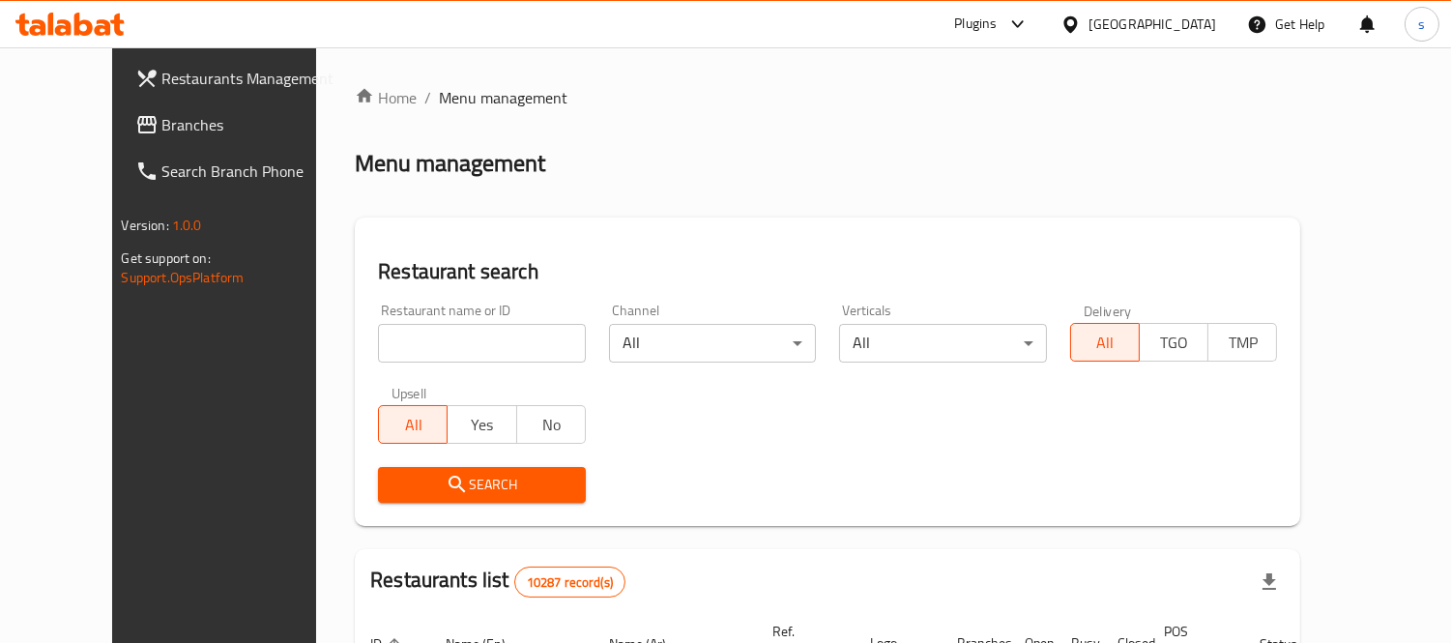
click at [162, 130] on span "Branches" at bounding box center [250, 124] width 177 height 23
